Goal: Information Seeking & Learning: Find specific page/section

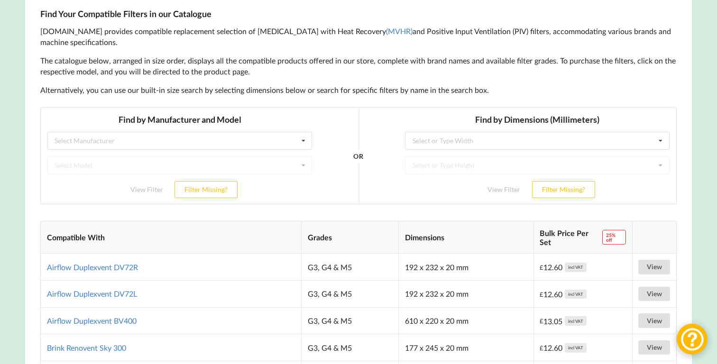
scroll to position [159, 0]
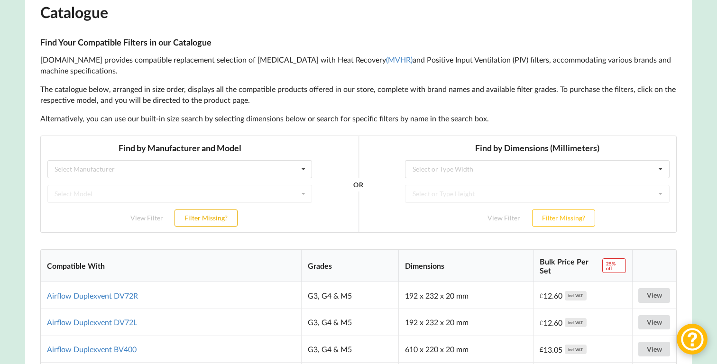
click at [227, 217] on button "Filter Missing?" at bounding box center [205, 217] width 63 height 17
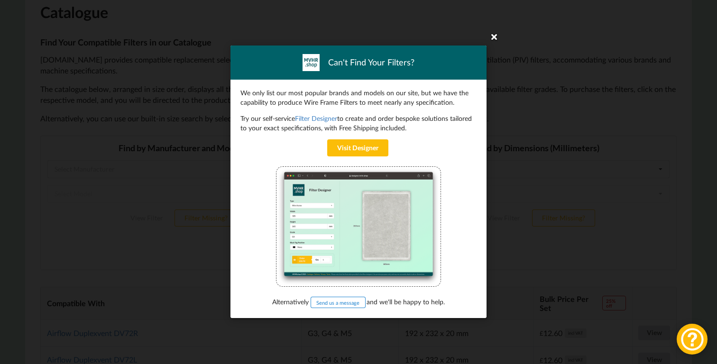
click at [496, 39] on icon at bounding box center [493, 36] width 15 height 15
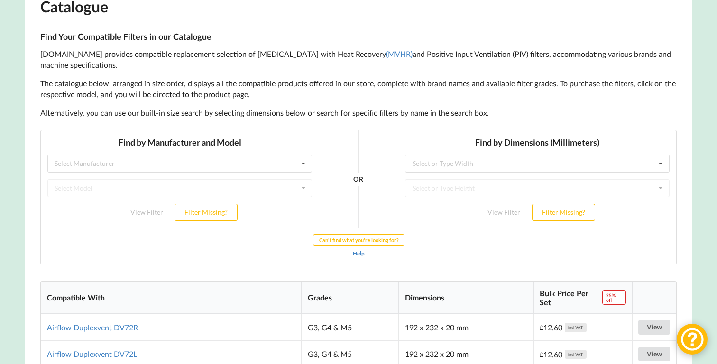
scroll to position [166, 0]
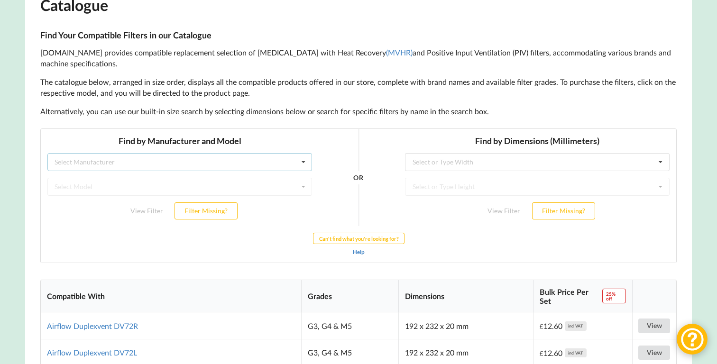
click at [297, 170] on icon at bounding box center [303, 162] width 14 height 18
click at [340, 86] on p "The catalogue below, arranged in size order, displays all the compatible produc…" at bounding box center [358, 88] width 636 height 22
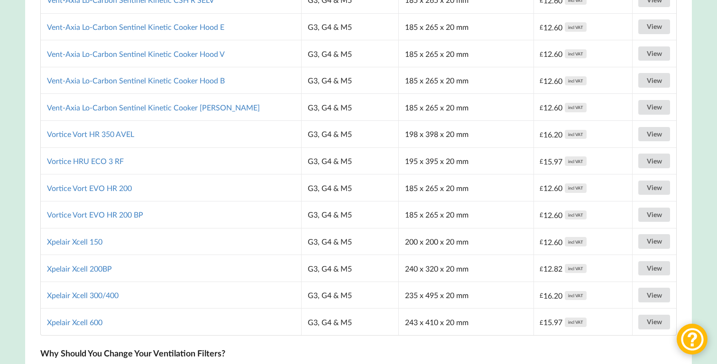
scroll to position [6406, 0]
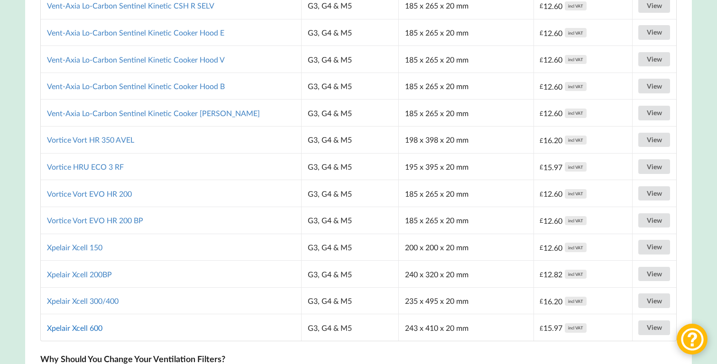
click at [80, 332] on link "Xpelair Xcell 600" at bounding box center [74, 327] width 55 height 9
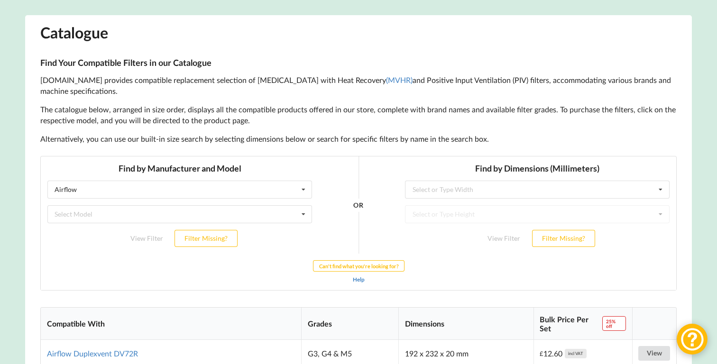
scroll to position [176, 0]
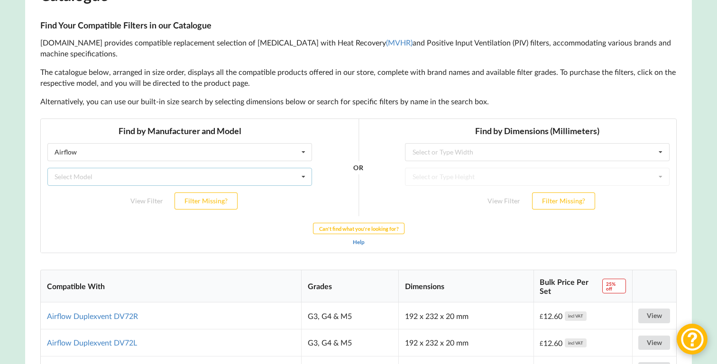
click at [296, 177] on icon at bounding box center [303, 177] width 14 height 18
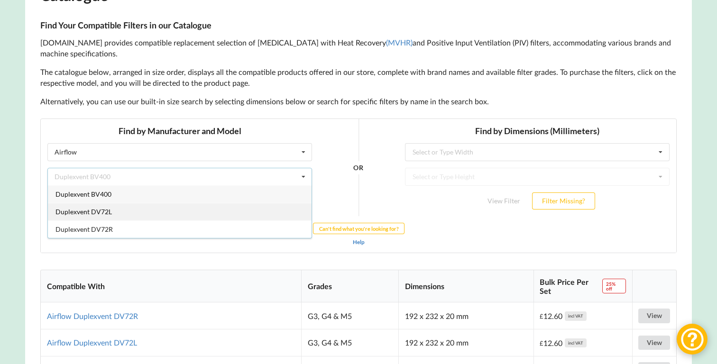
click at [222, 209] on div "Duplexvent DV72L" at bounding box center [180, 211] width 264 height 18
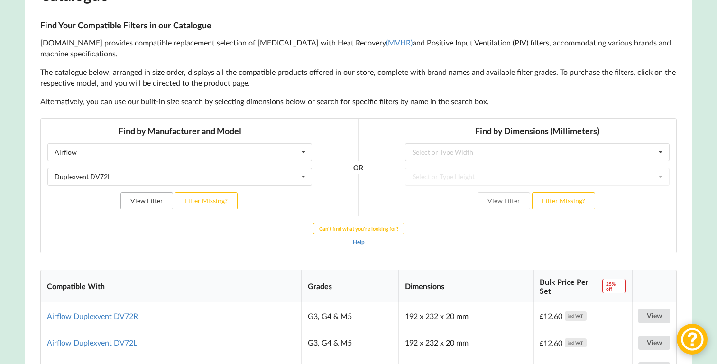
click at [166, 196] on button "View Filter" at bounding box center [146, 200] width 53 height 17
click at [295, 154] on div "Airflow Airflow Brink Brookvent Domus Envirovent Flakt Heatrae Sadia Itho Daald…" at bounding box center [179, 152] width 265 height 18
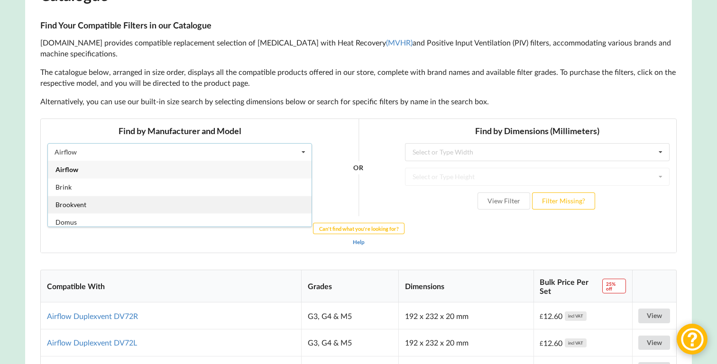
scroll to position [0, 0]
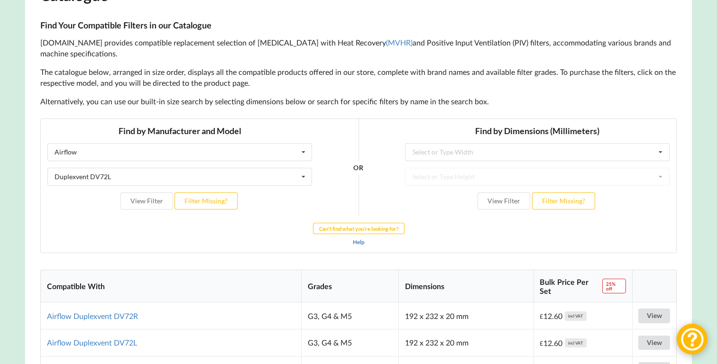
click at [385, 31] on h3 "Find Your Compatible Filters in our Catalogue" at bounding box center [358, 25] width 636 height 11
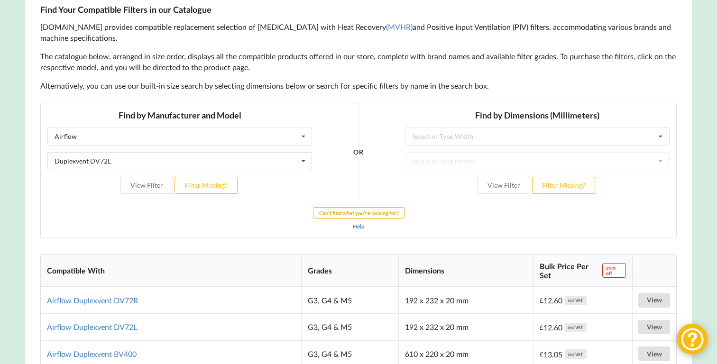
click at [348, 211] on b "Can't find what you're looking for?" at bounding box center [359, 213] width 80 height 6
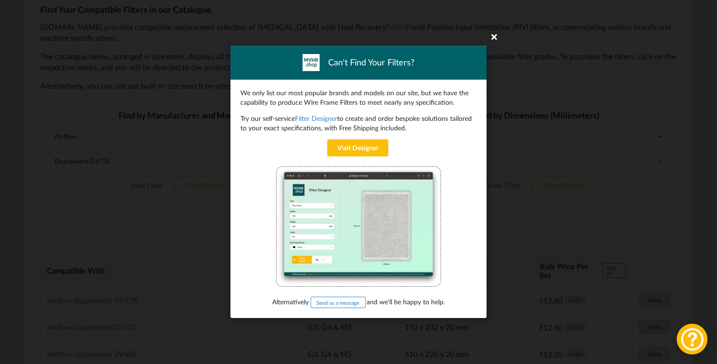
click at [489, 39] on icon at bounding box center [493, 36] width 15 height 15
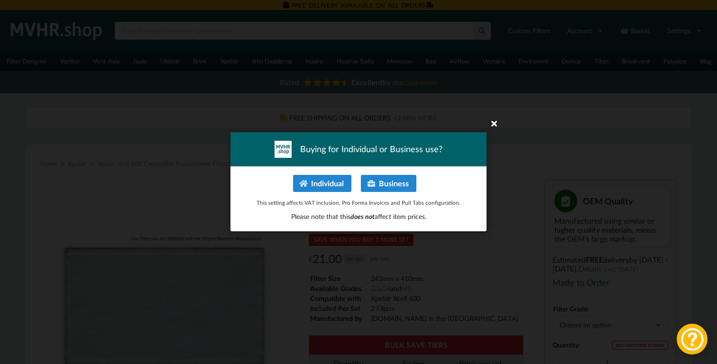
click at [497, 122] on icon at bounding box center [493, 123] width 15 height 15
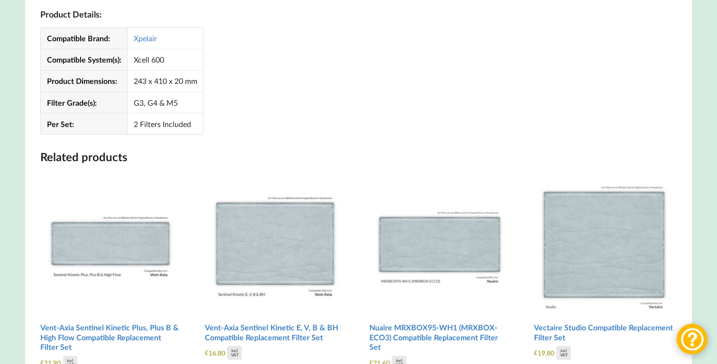
scroll to position [908, 0]
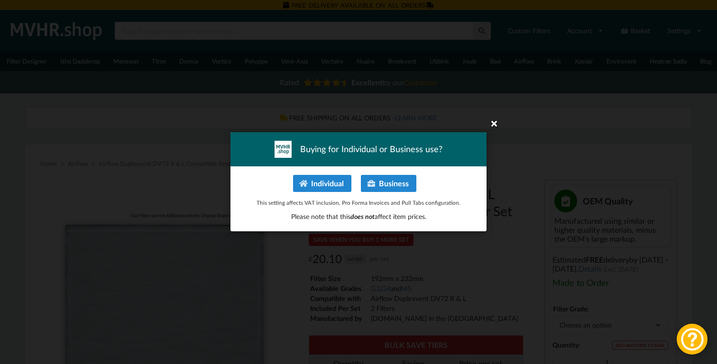
click at [491, 122] on icon at bounding box center [493, 123] width 15 height 15
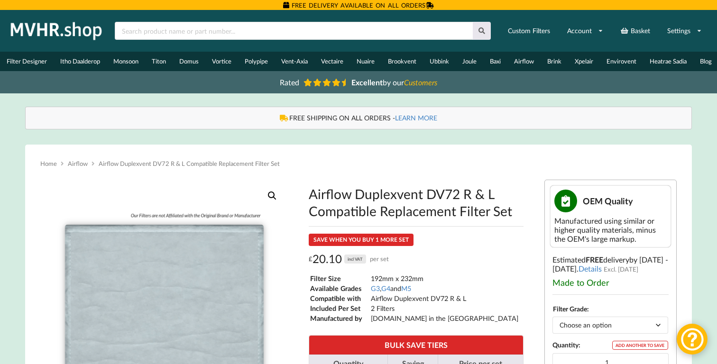
scroll to position [348, 0]
